Goal: Navigation & Orientation: Find specific page/section

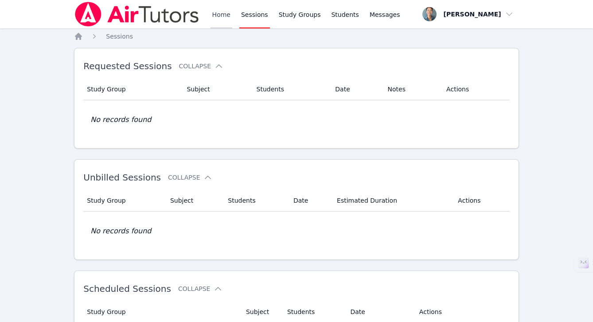
click at [215, 15] on link "Home" at bounding box center [222, 14] width 22 height 28
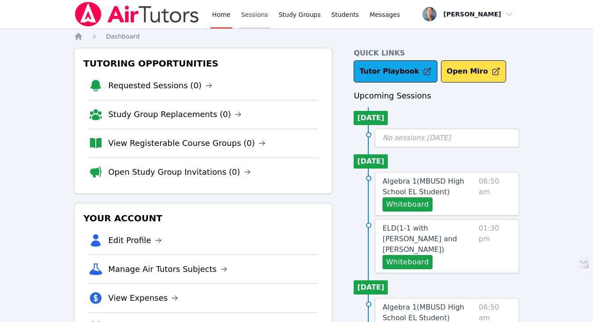
click at [254, 17] on link "Sessions" at bounding box center [254, 14] width 31 height 28
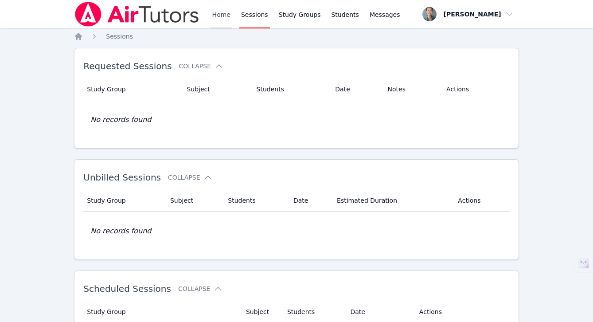
click at [228, 18] on link "Home" at bounding box center [222, 14] width 22 height 28
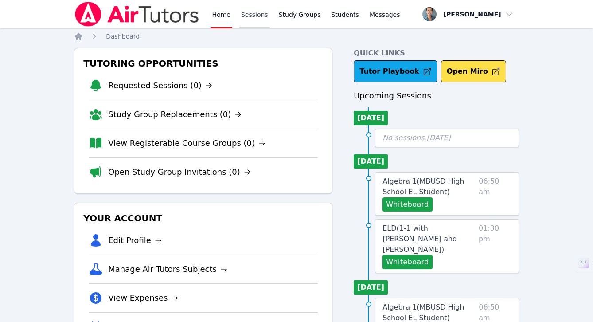
click at [246, 18] on link "Sessions" at bounding box center [254, 14] width 31 height 28
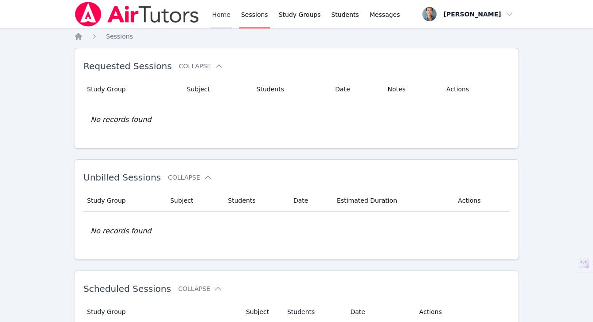
click at [223, 14] on link "Home" at bounding box center [222, 14] width 22 height 28
